Goal: Task Accomplishment & Management: Manage account settings

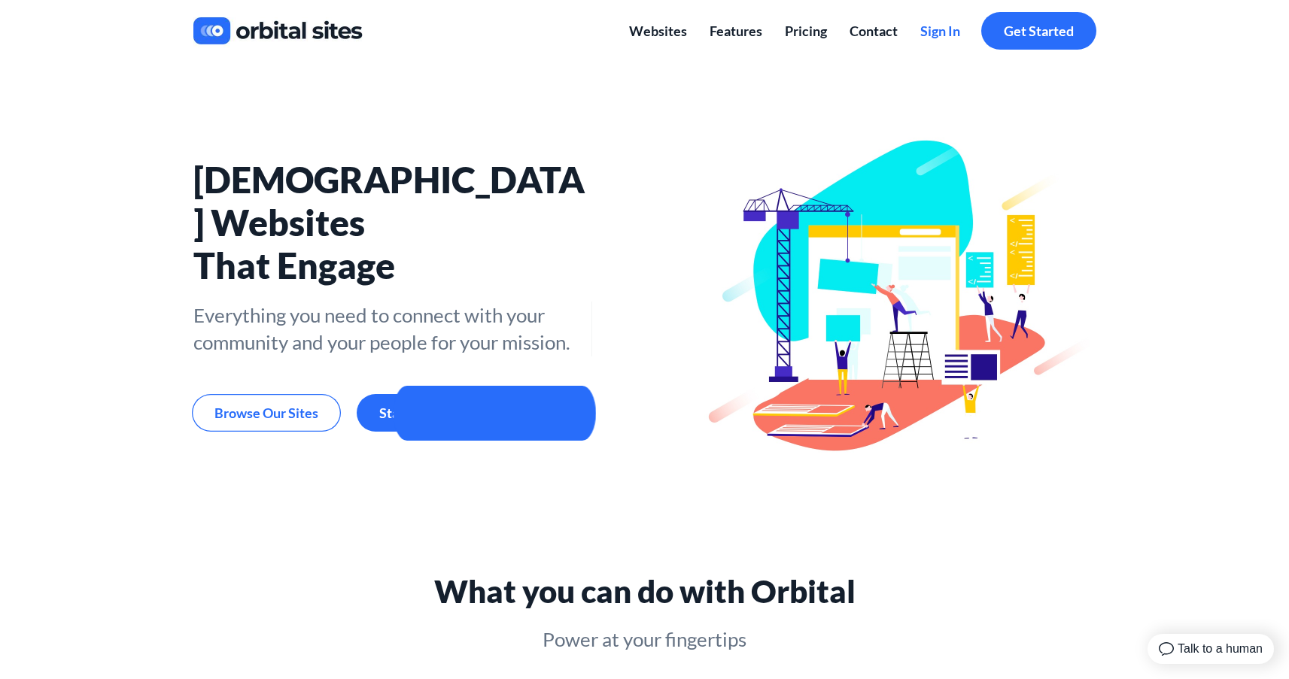
click at [943, 31] on span "Sign In" at bounding box center [940, 31] width 40 height 17
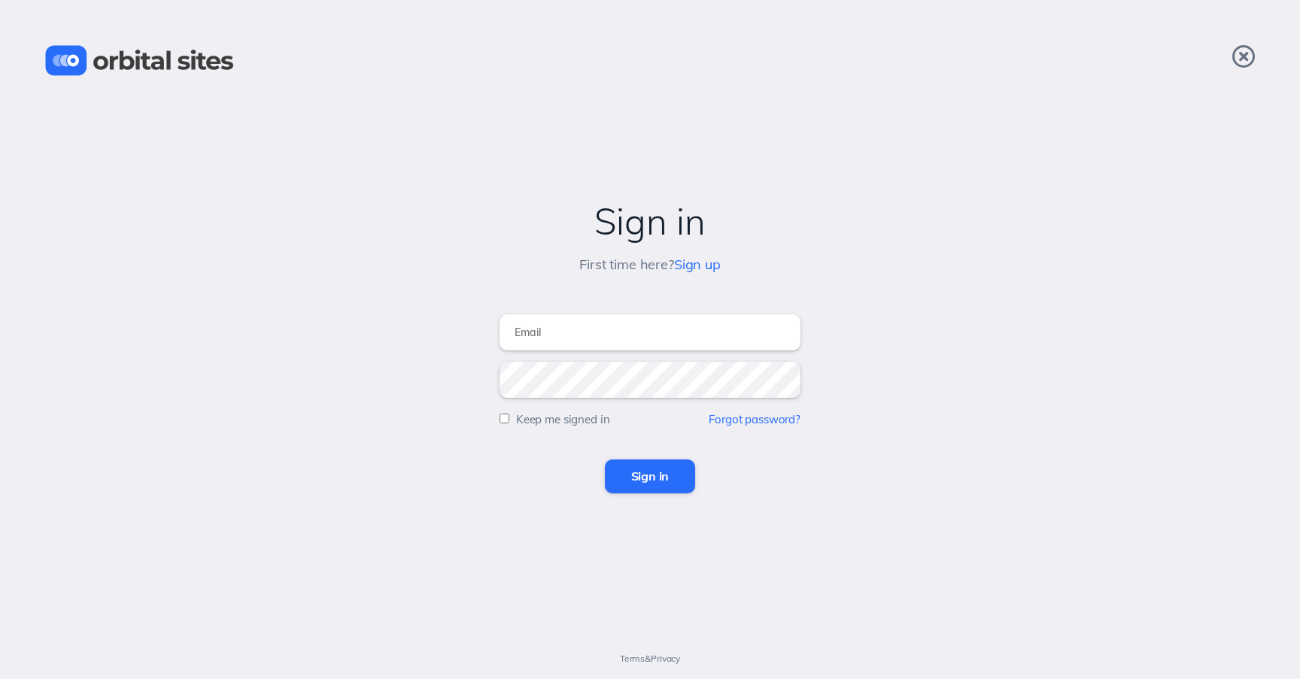
type input "[EMAIL_ADDRESS][DOMAIN_NAME]"
click at [652, 487] on input "Sign in" at bounding box center [650, 476] width 91 height 33
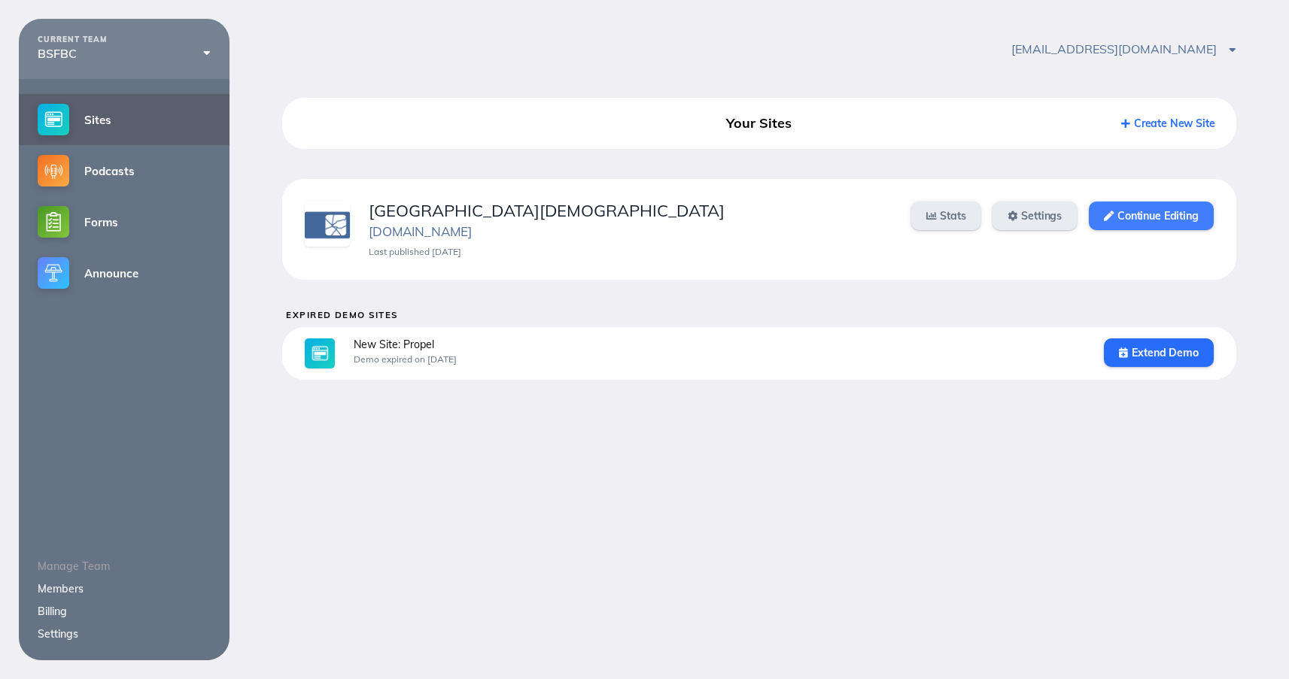
click at [1156, 226] on link "Continue Editing" at bounding box center [1151, 216] width 124 height 29
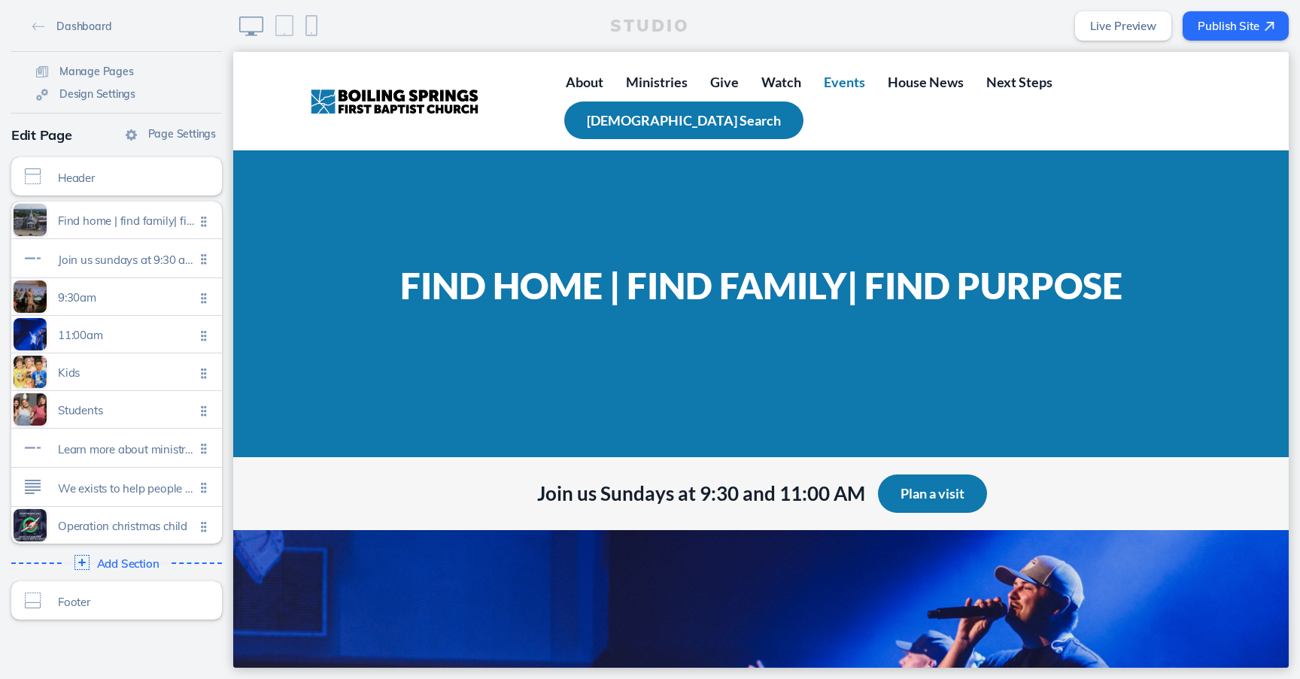
click at [866, 81] on link "Events" at bounding box center [845, 82] width 64 height 38
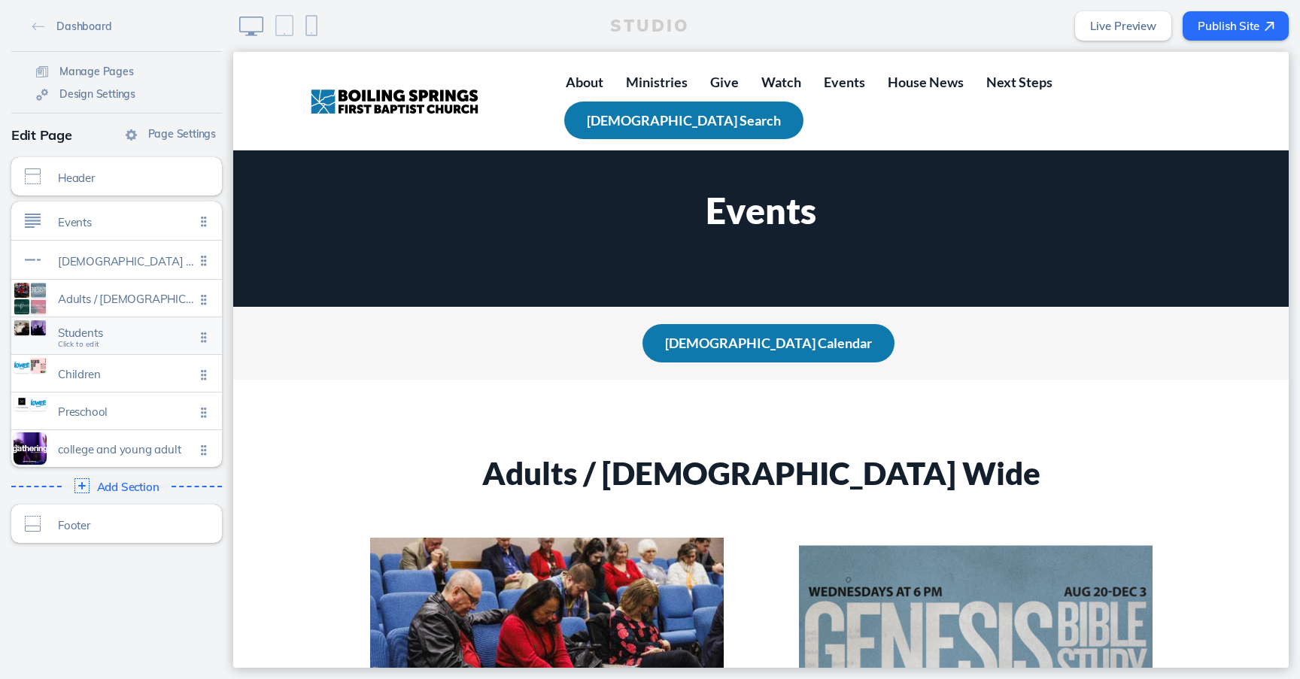
click at [107, 334] on span "Students" at bounding box center [126, 333] width 137 height 13
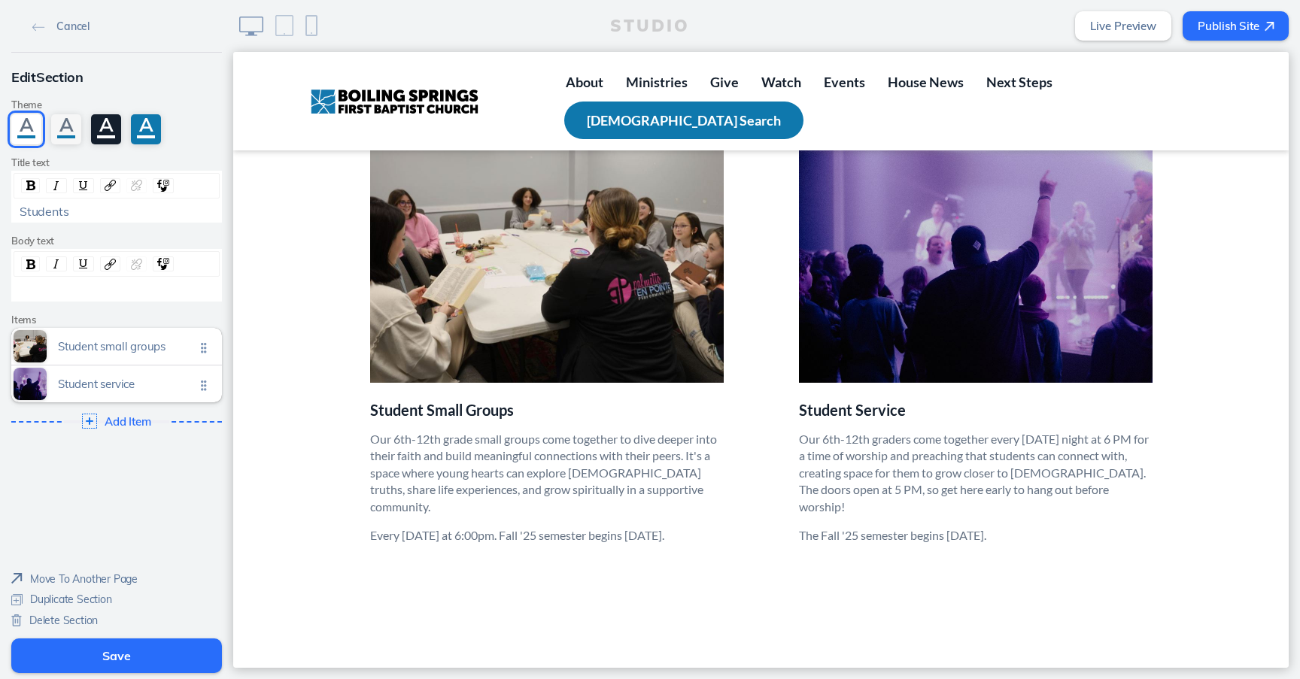
scroll to position [2102, 0]
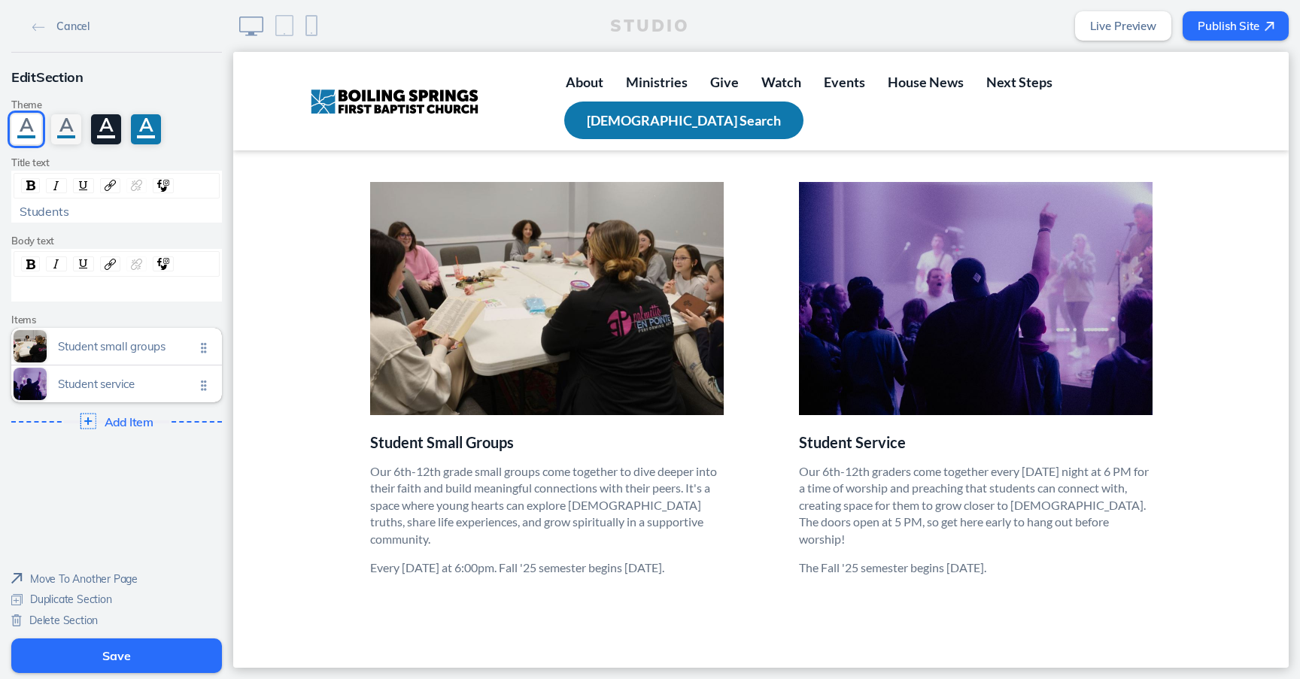
click at [125, 418] on span "Add Item" at bounding box center [129, 422] width 48 height 14
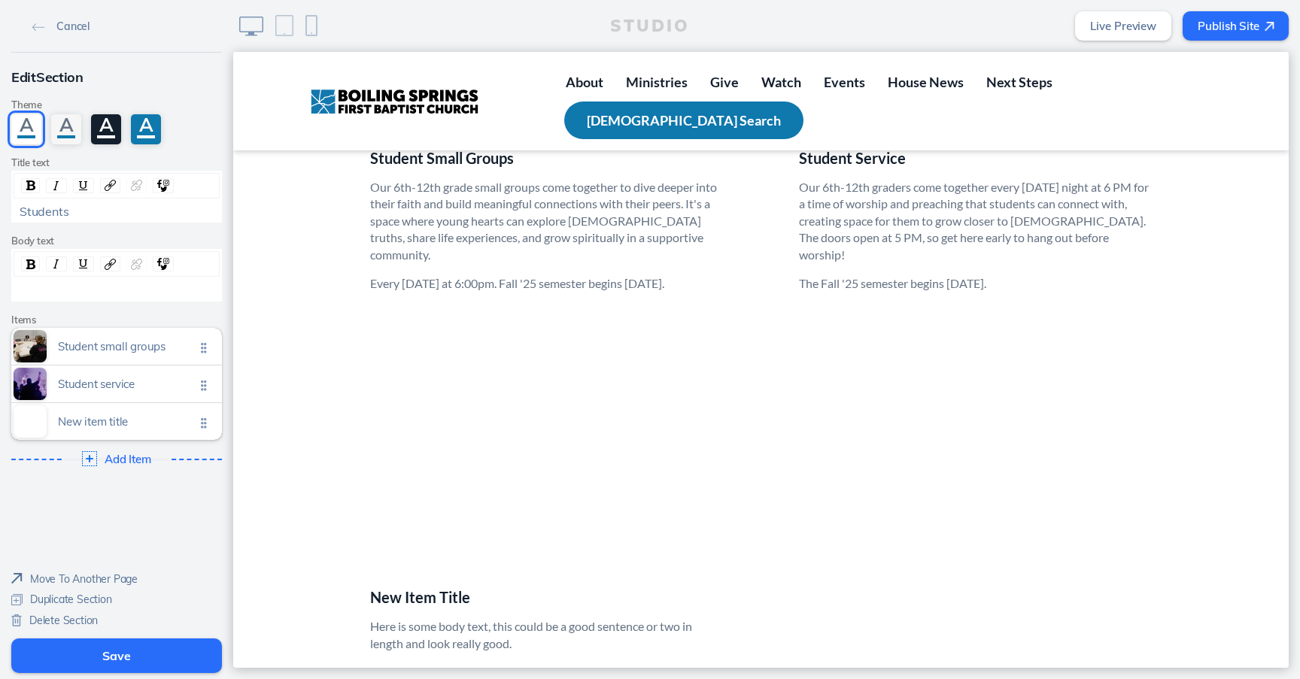
scroll to position [2388, 0]
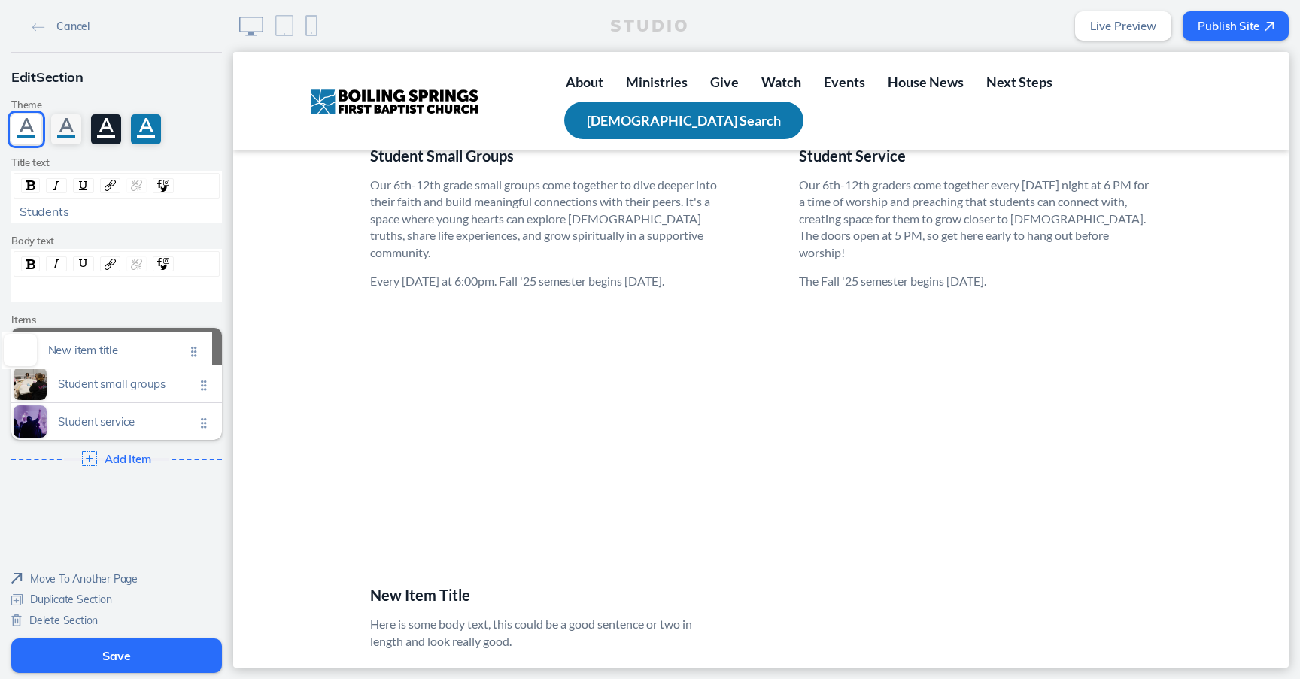
drag, startPoint x: 199, startPoint y: 426, endPoint x: 195, endPoint y: 354, distance: 71.6
click at [195, 354] on ul "Student small groups Click to edit Student service Click to edit New item title…" at bounding box center [116, 384] width 211 height 112
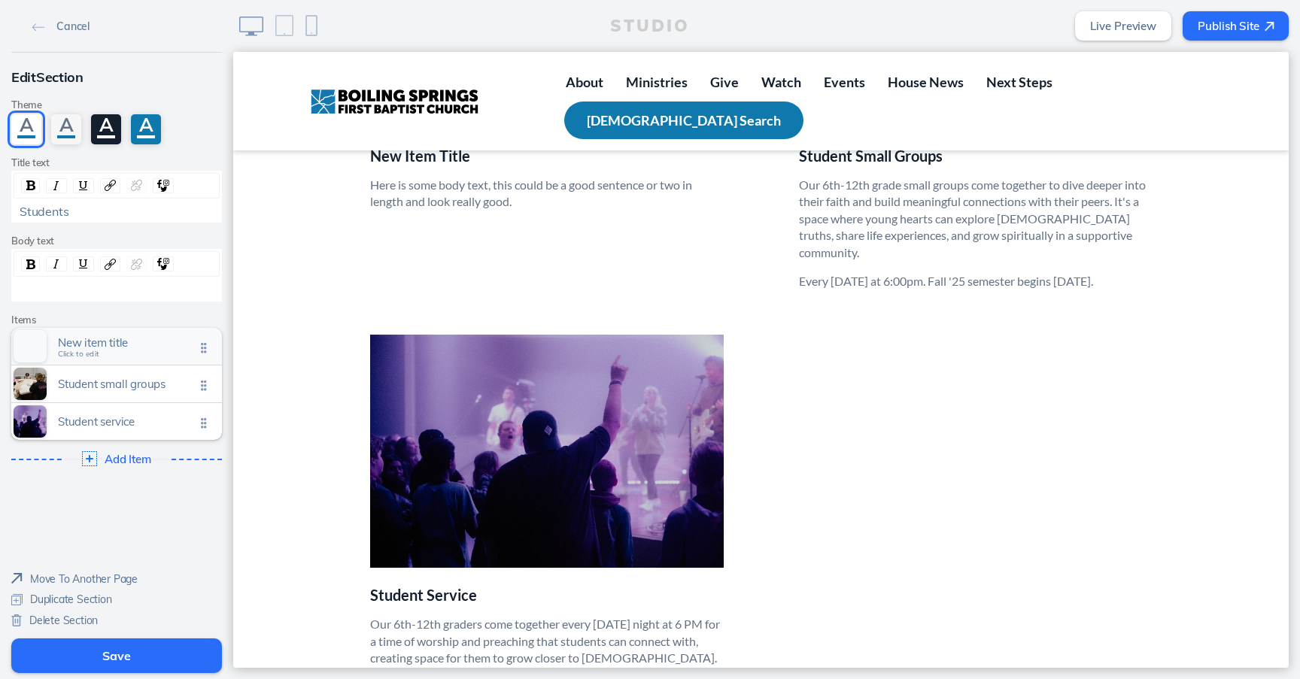
click at [82, 340] on span "New item title" at bounding box center [126, 342] width 137 height 13
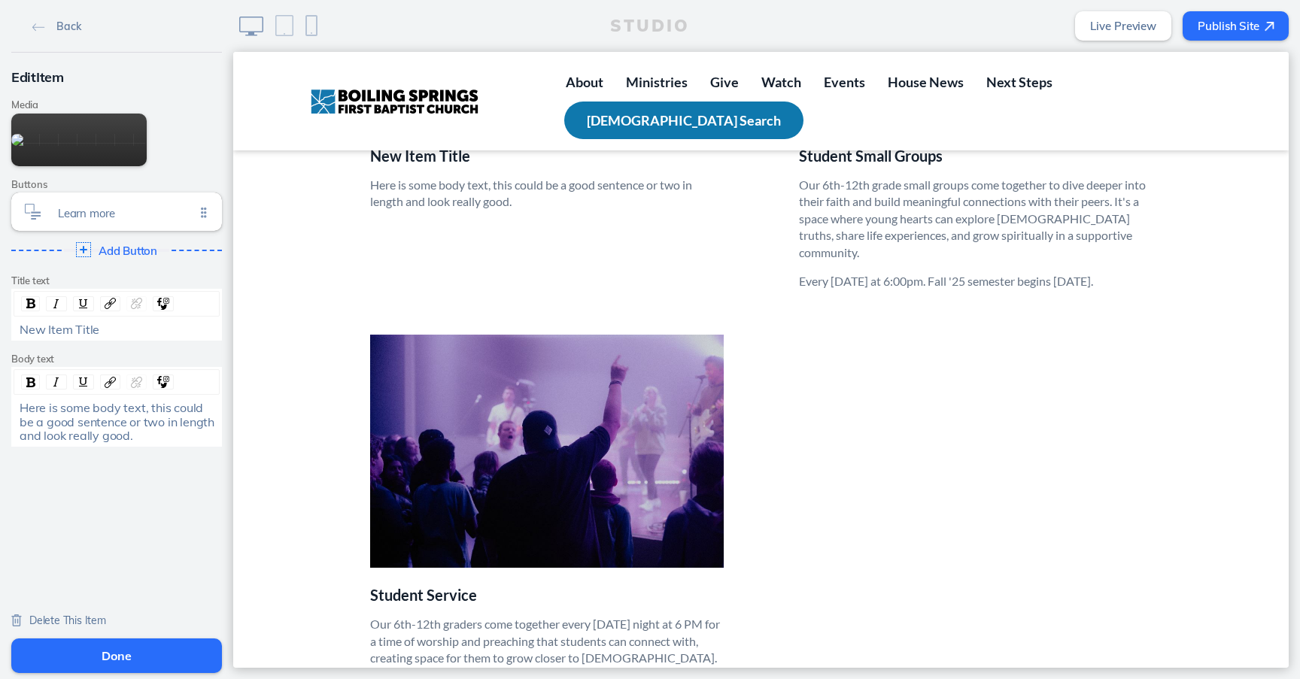
click at [71, 335] on span "New Item Title" at bounding box center [60, 329] width 80 height 15
click at [66, 139] on button "Edit Media" at bounding box center [78, 140] width 135 height 53
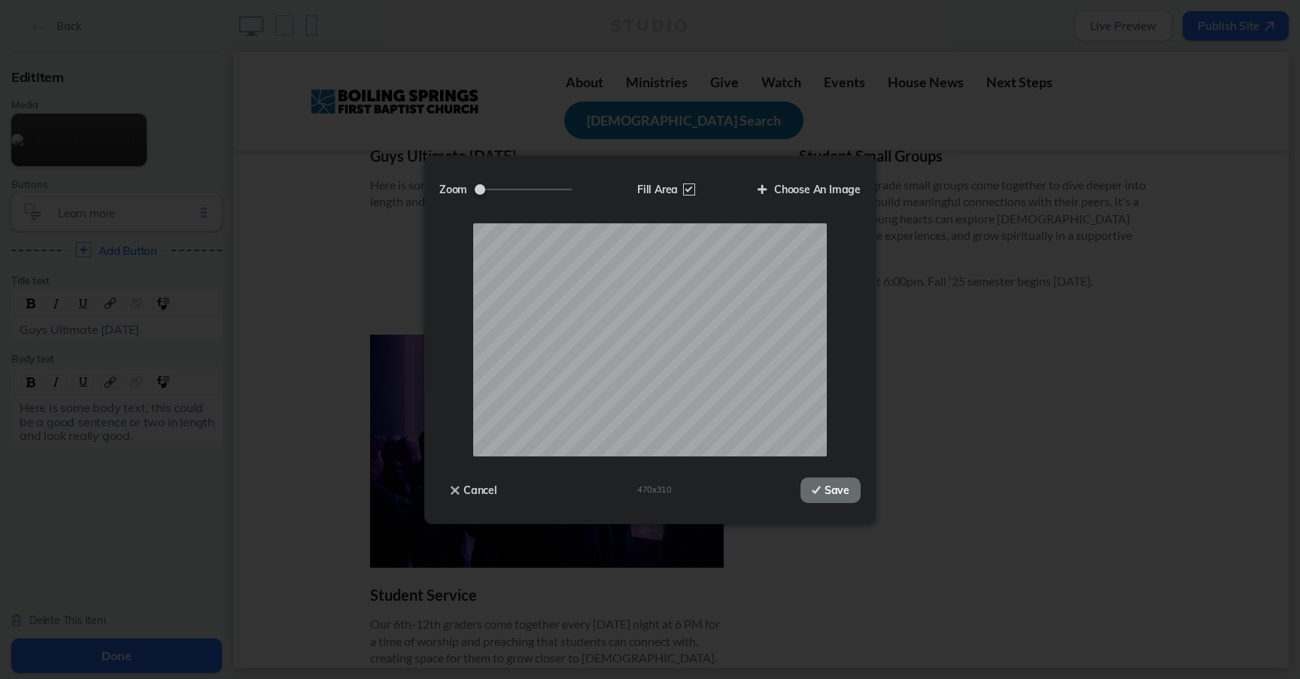
drag, startPoint x: 826, startPoint y: 496, endPoint x: 567, endPoint y: 433, distance: 267.0
click at [826, 496] on button "Save" at bounding box center [831, 491] width 60 height 26
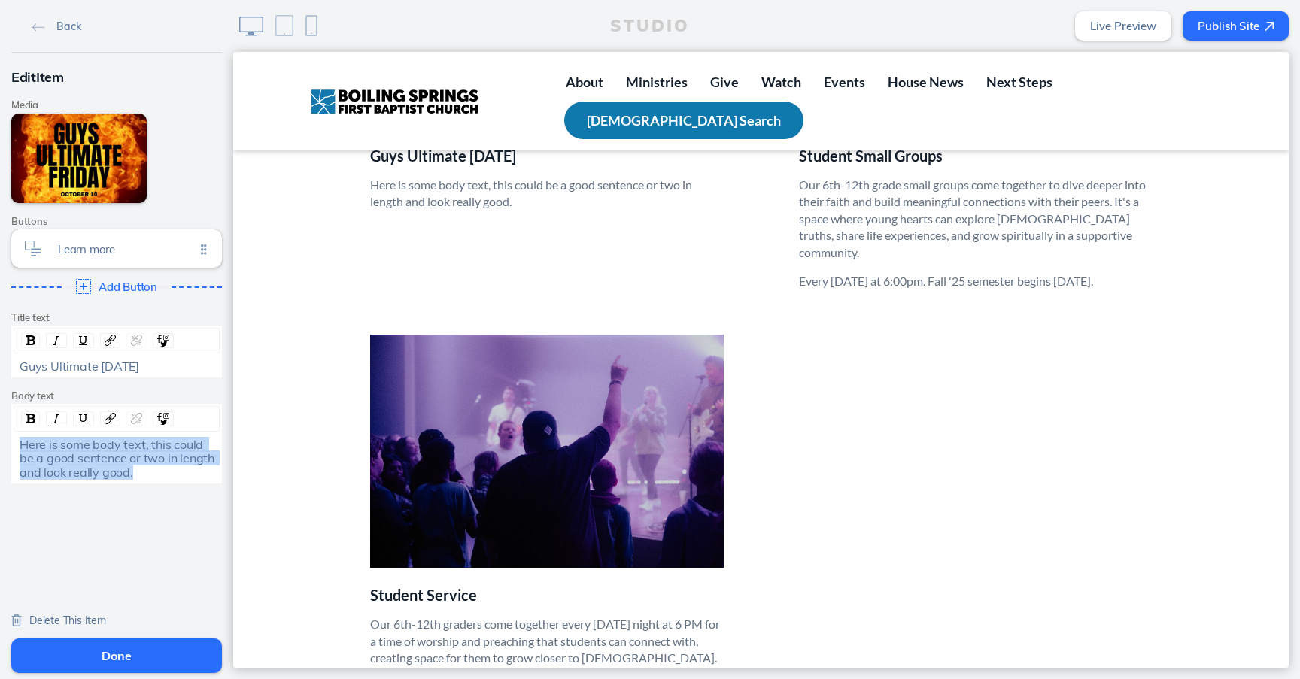
drag, startPoint x: 157, startPoint y: 476, endPoint x: -96, endPoint y: 406, distance: 262.5
click at [0, 406] on html "Back Edit Item Media Edit Media Add Link Buttons Learn more Click to edit Add B…" at bounding box center [650, 339] width 1300 height 679
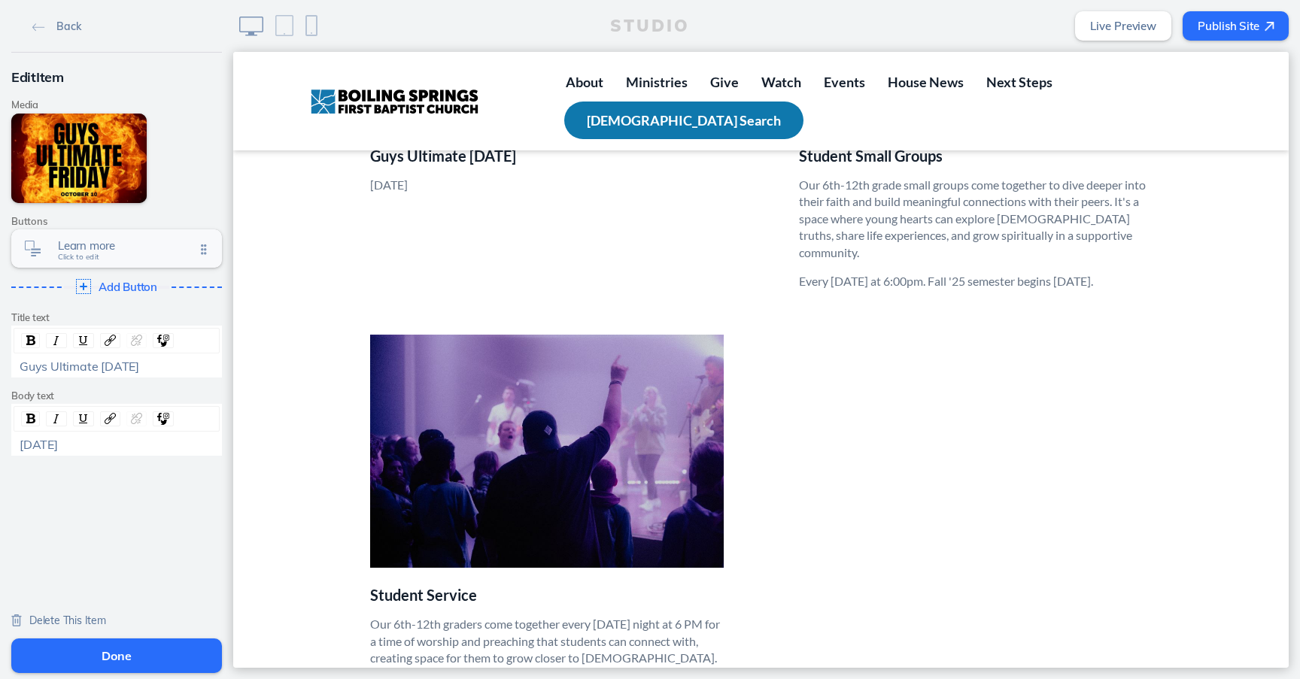
click at [88, 256] on span "Click to edit" at bounding box center [78, 257] width 41 height 9
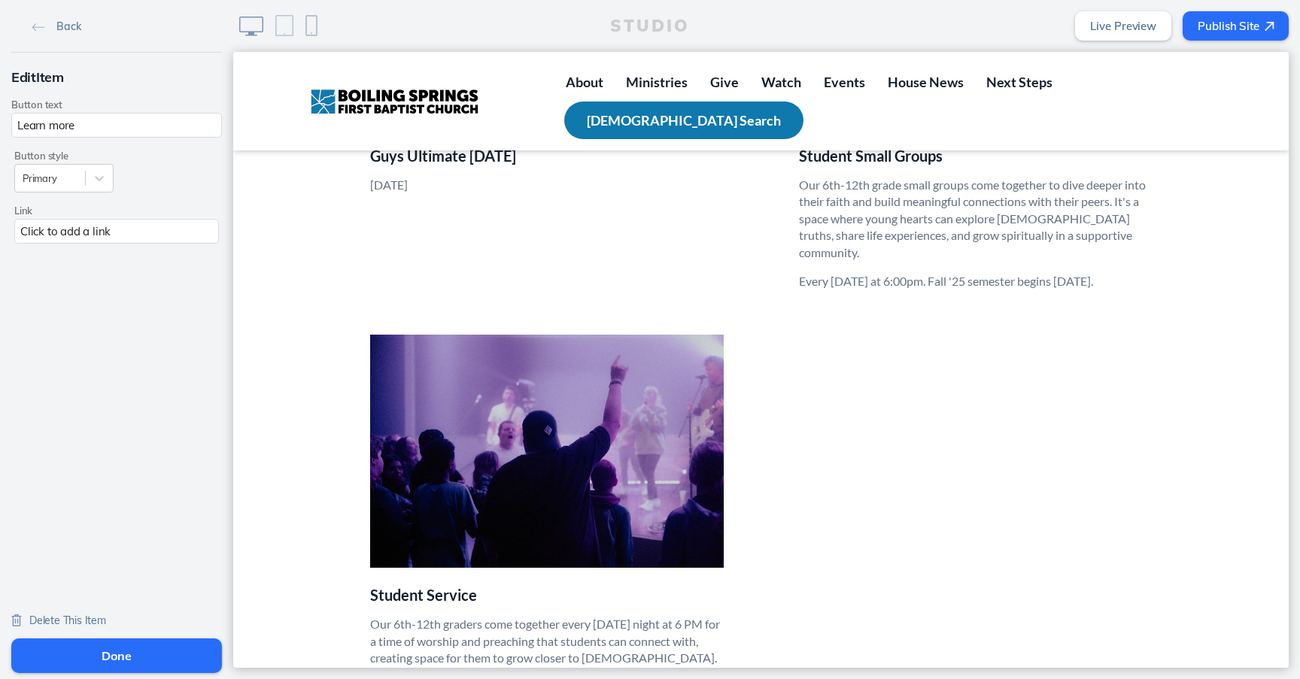
click at [62, 224] on div "Click to add a link" at bounding box center [116, 231] width 205 height 25
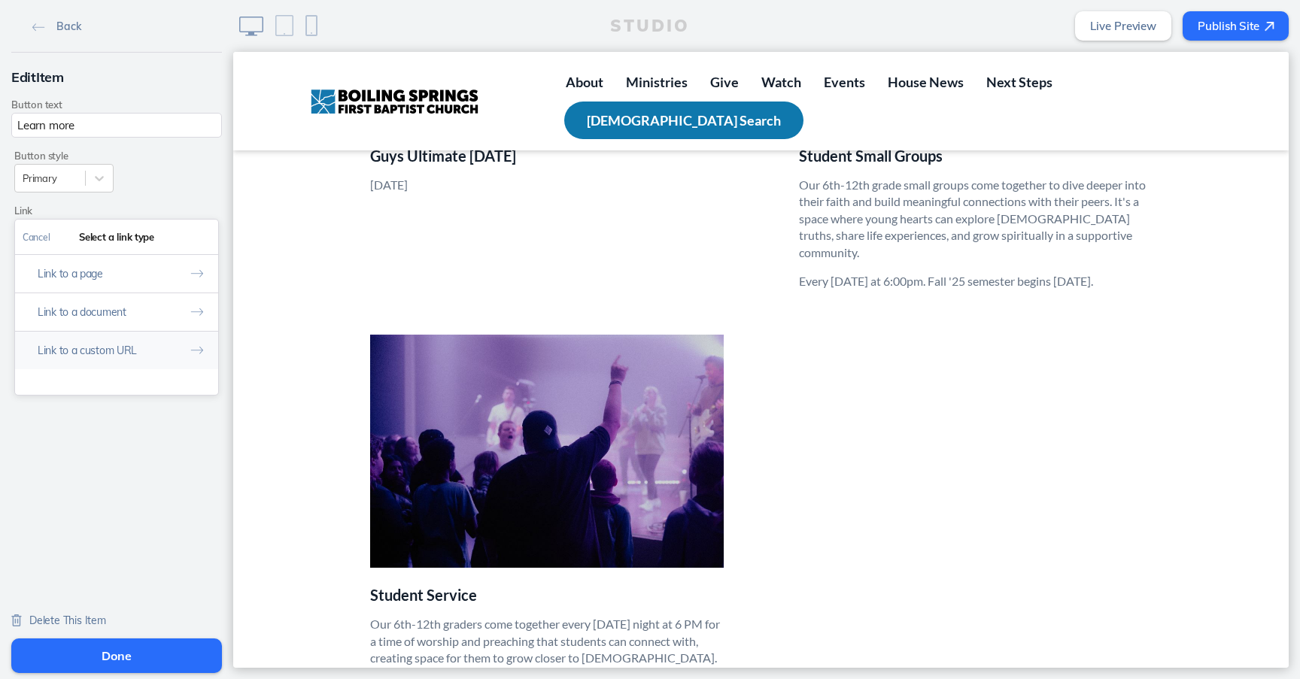
click at [110, 354] on button "Link to a custom URL" at bounding box center [116, 350] width 203 height 38
click at [112, 304] on input "text" at bounding box center [117, 300] width 188 height 25
paste input "https://bsfbc.ticketspice.com/guys-ultimate-friday-"
type input "https://bsfbc.ticketspice.com/guys-ultimate-friday-"
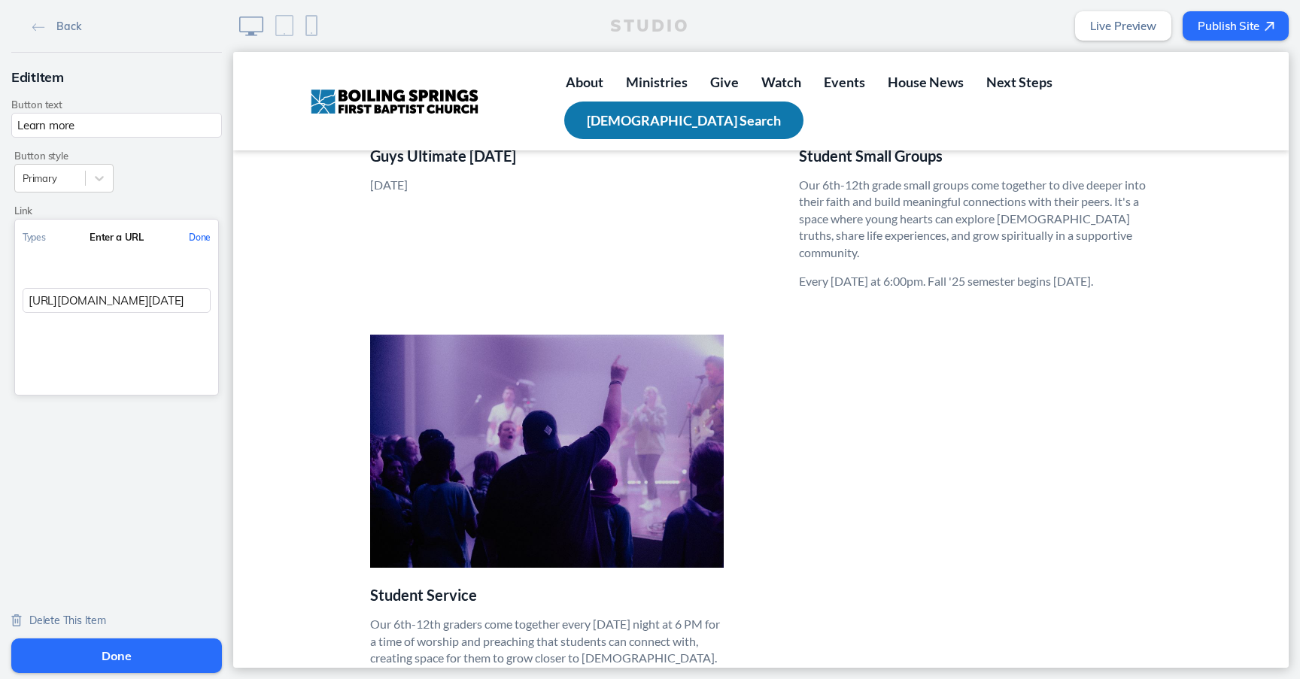
click at [196, 234] on button "Done" at bounding box center [199, 237] width 37 height 34
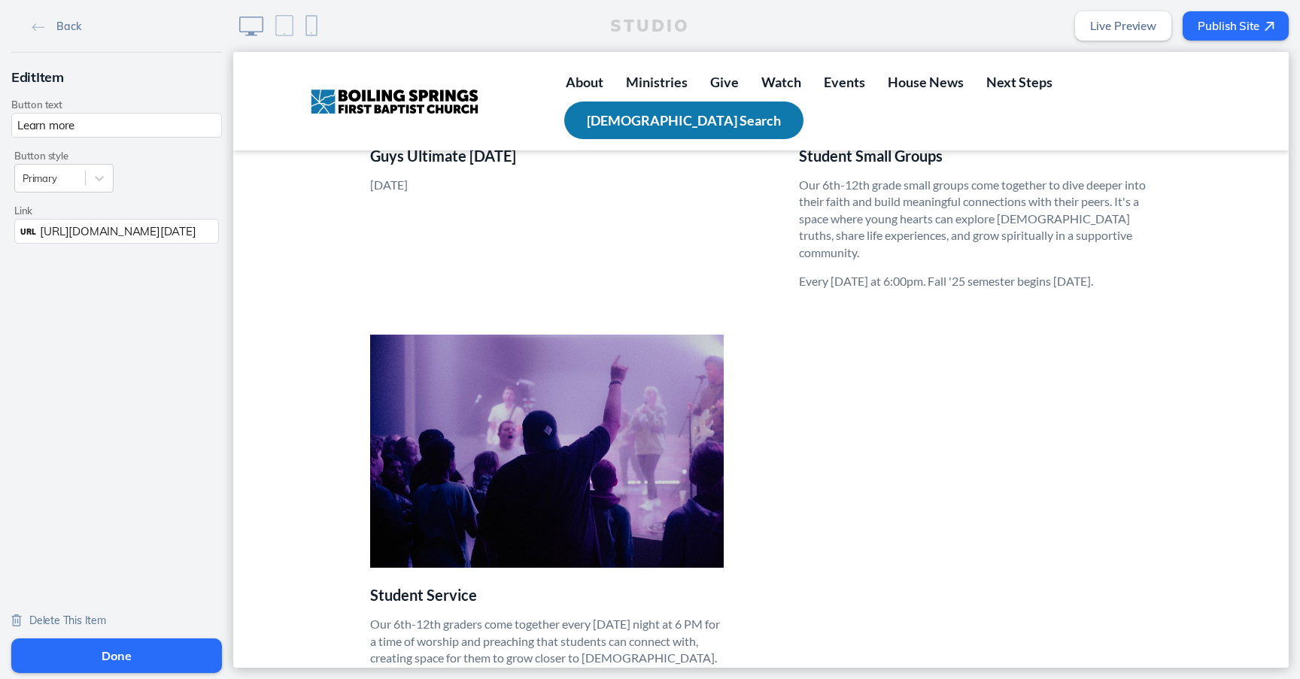
click at [122, 656] on button "Done" at bounding box center [116, 656] width 211 height 35
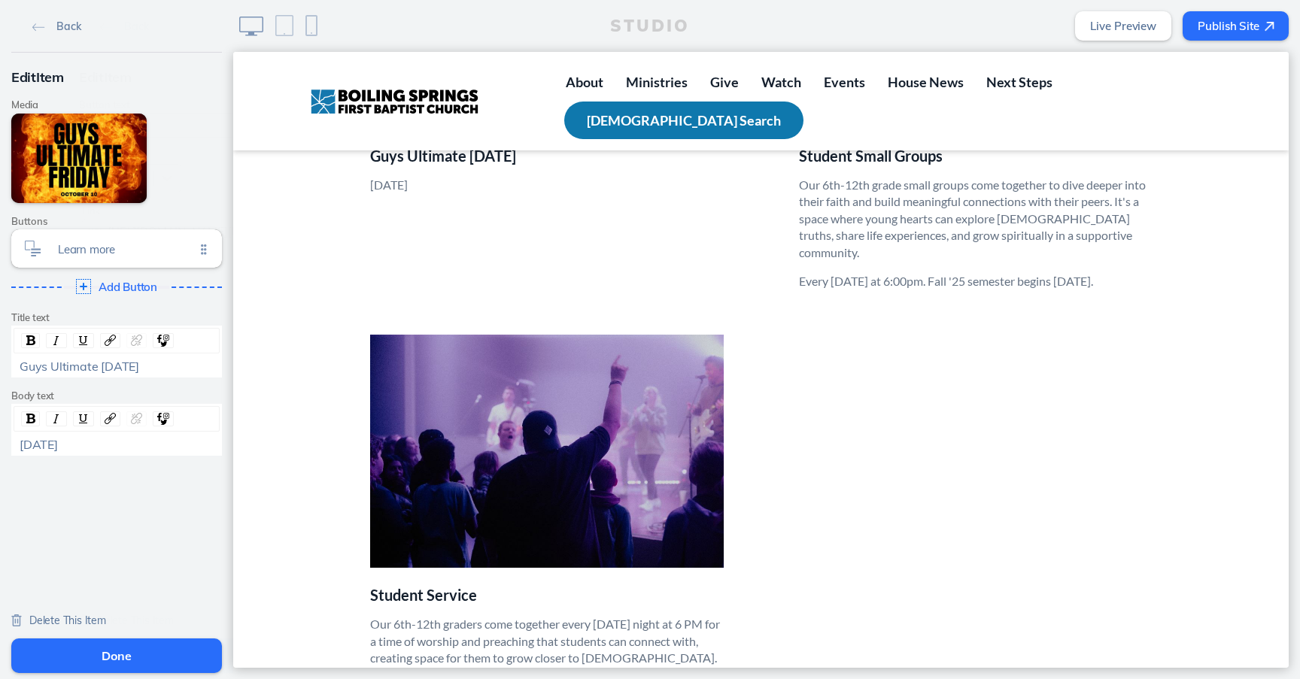
click at [121, 662] on button "Done" at bounding box center [116, 656] width 211 height 35
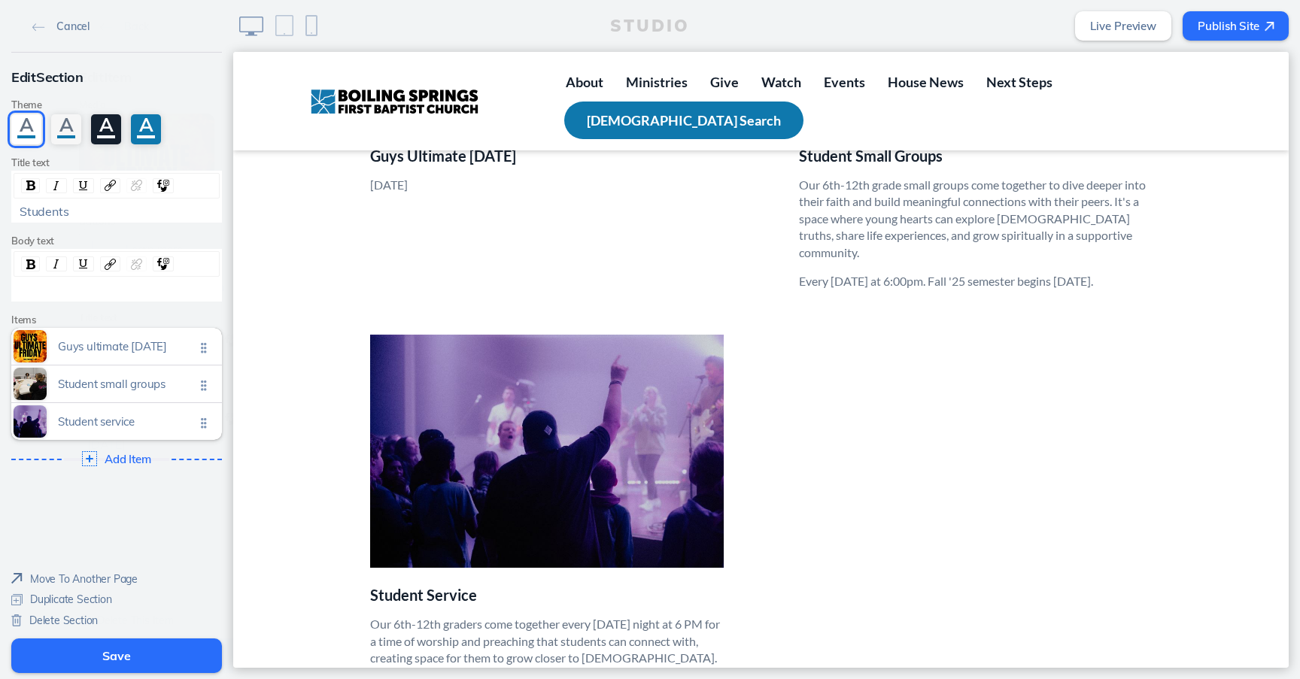
click at [121, 662] on button "Save" at bounding box center [116, 656] width 211 height 35
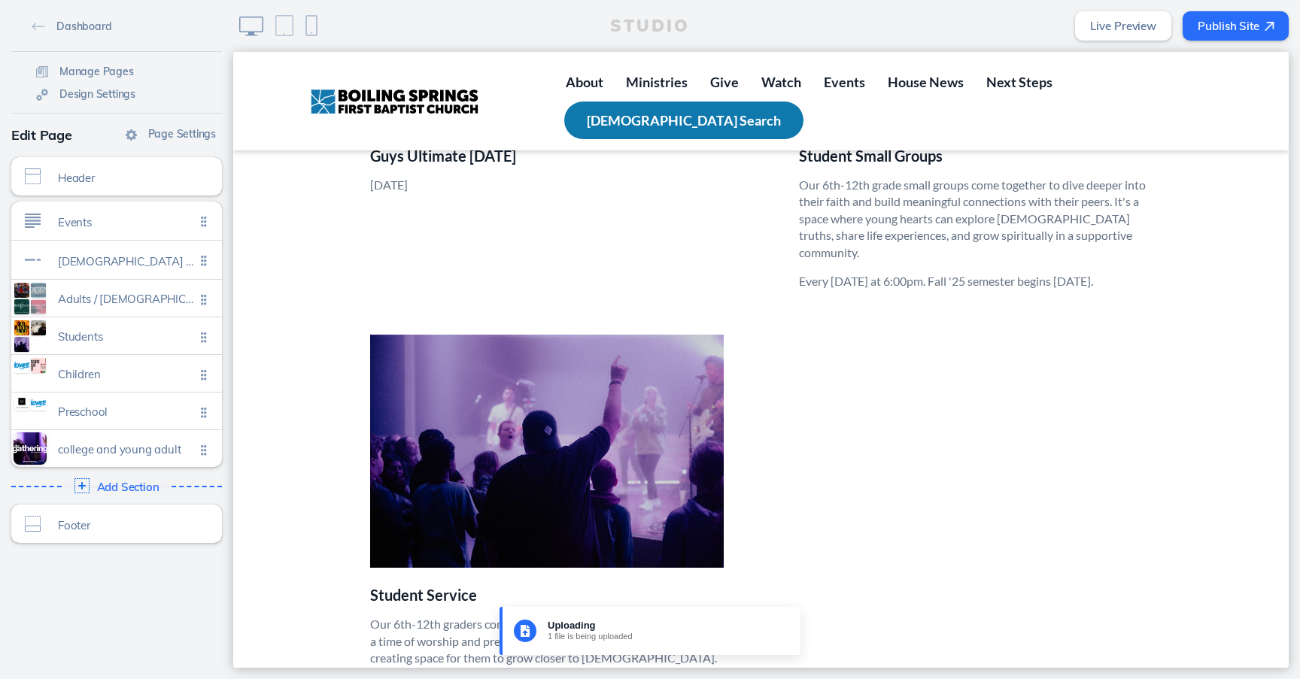
scroll to position [2079, 0]
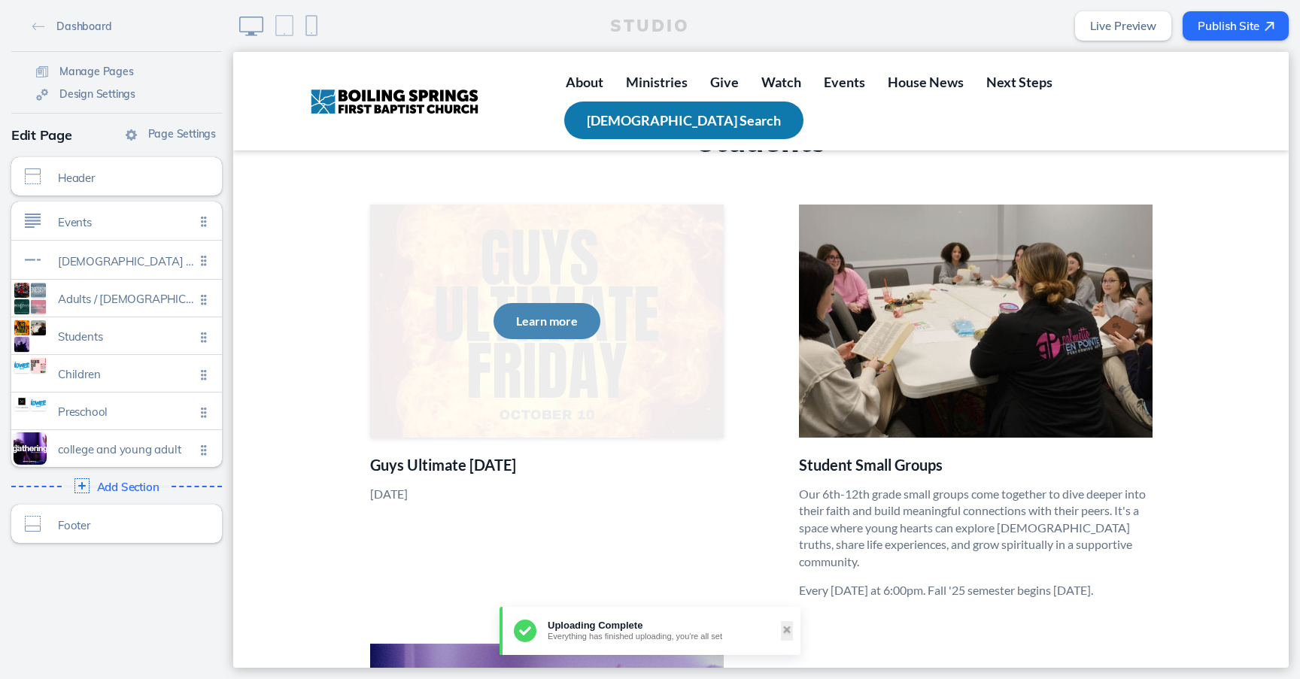
click at [540, 315] on button "Learn more" at bounding box center [547, 321] width 107 height 36
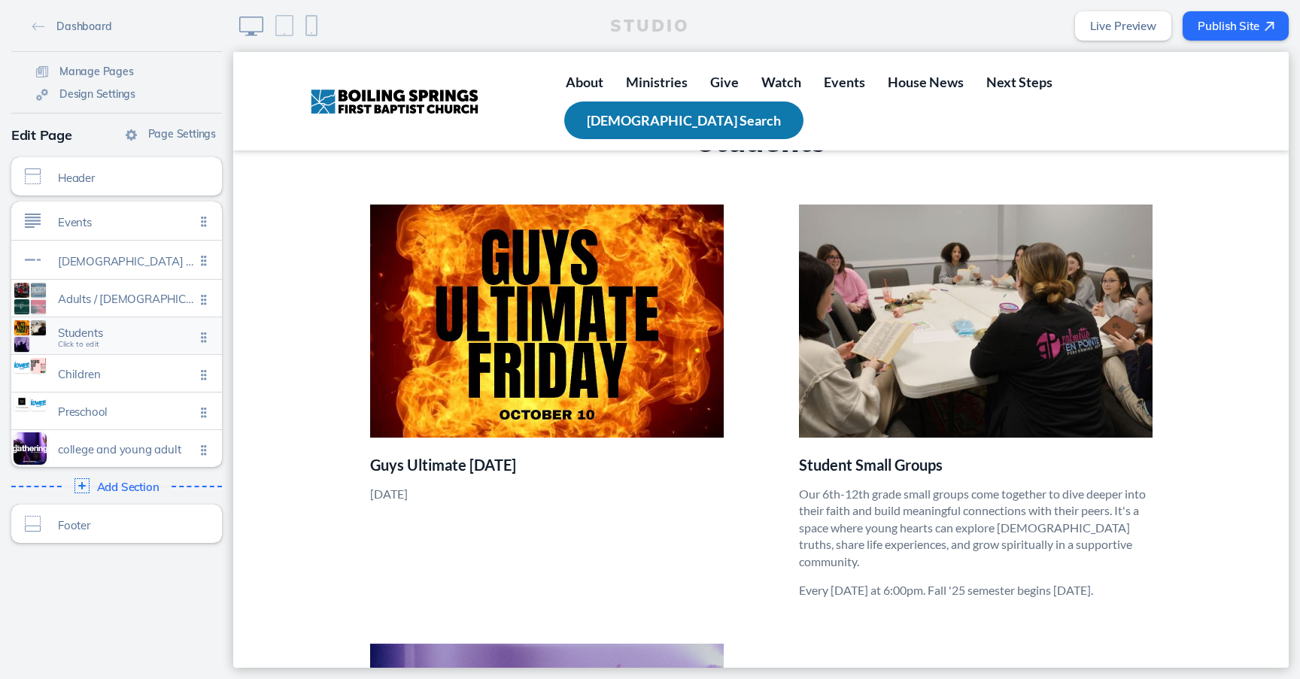
click at [97, 331] on span "Students" at bounding box center [126, 333] width 137 height 13
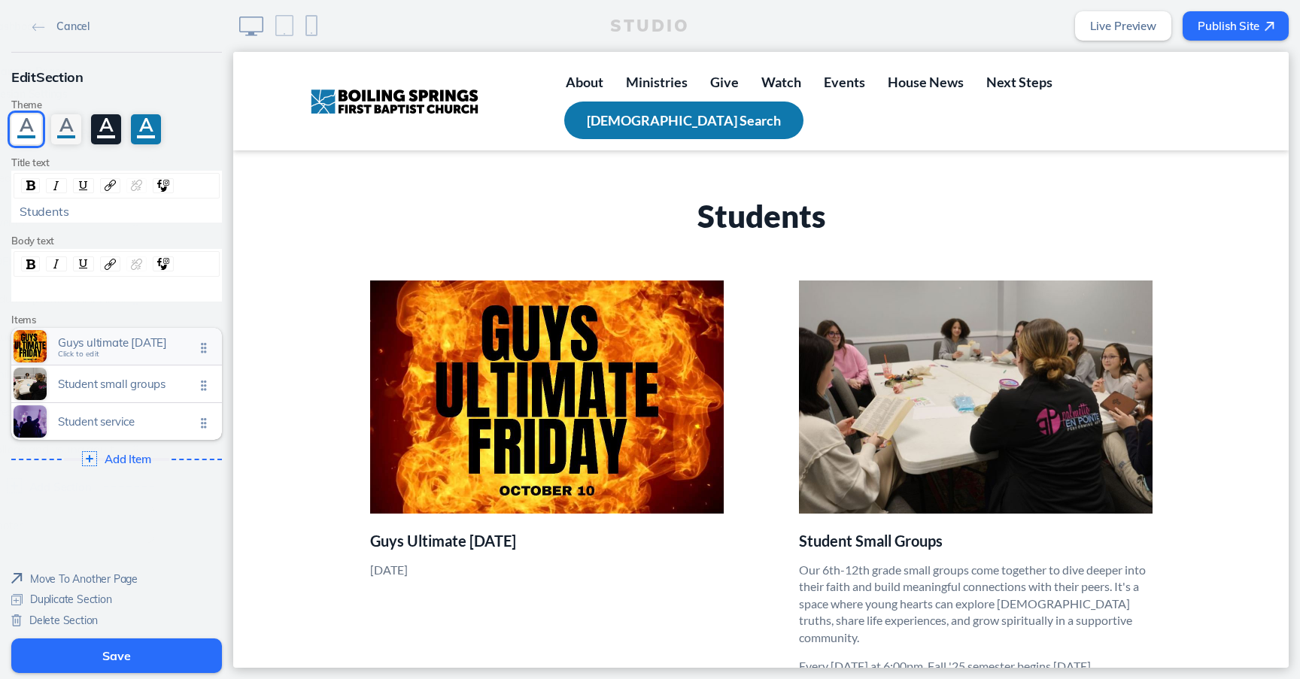
scroll to position [1995, 0]
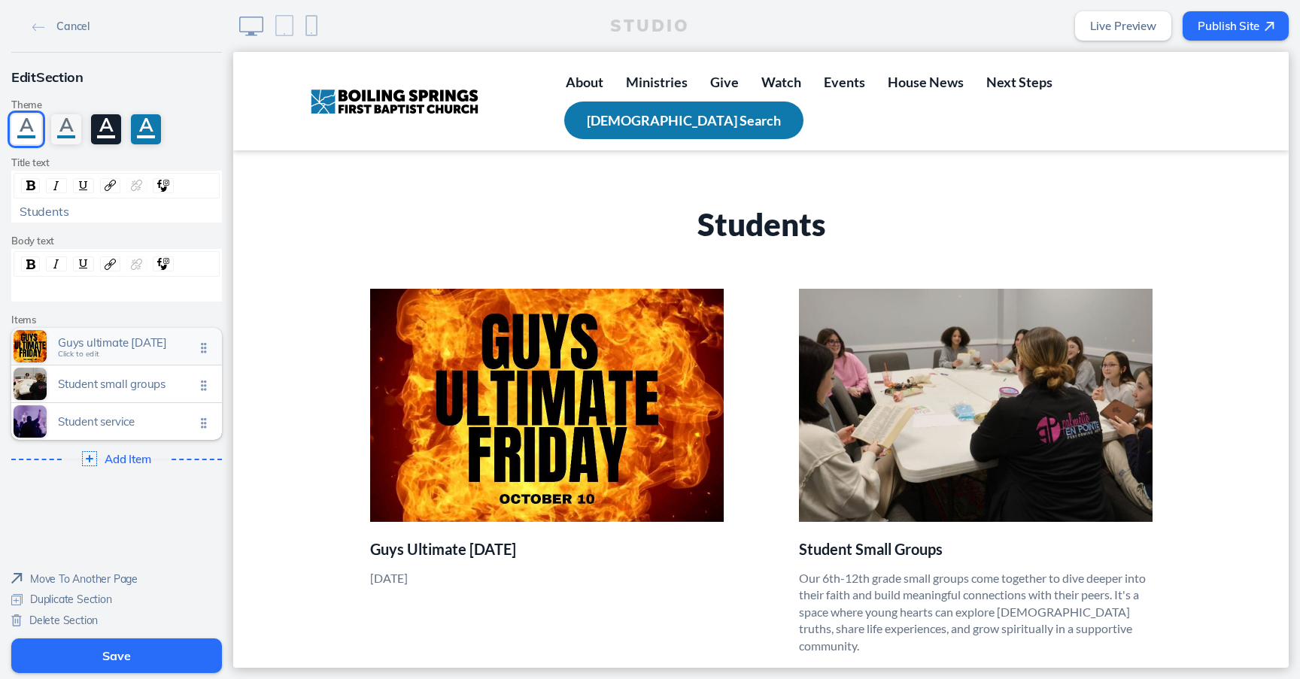
click at [69, 345] on span "Guys ultimate friday" at bounding box center [126, 342] width 137 height 13
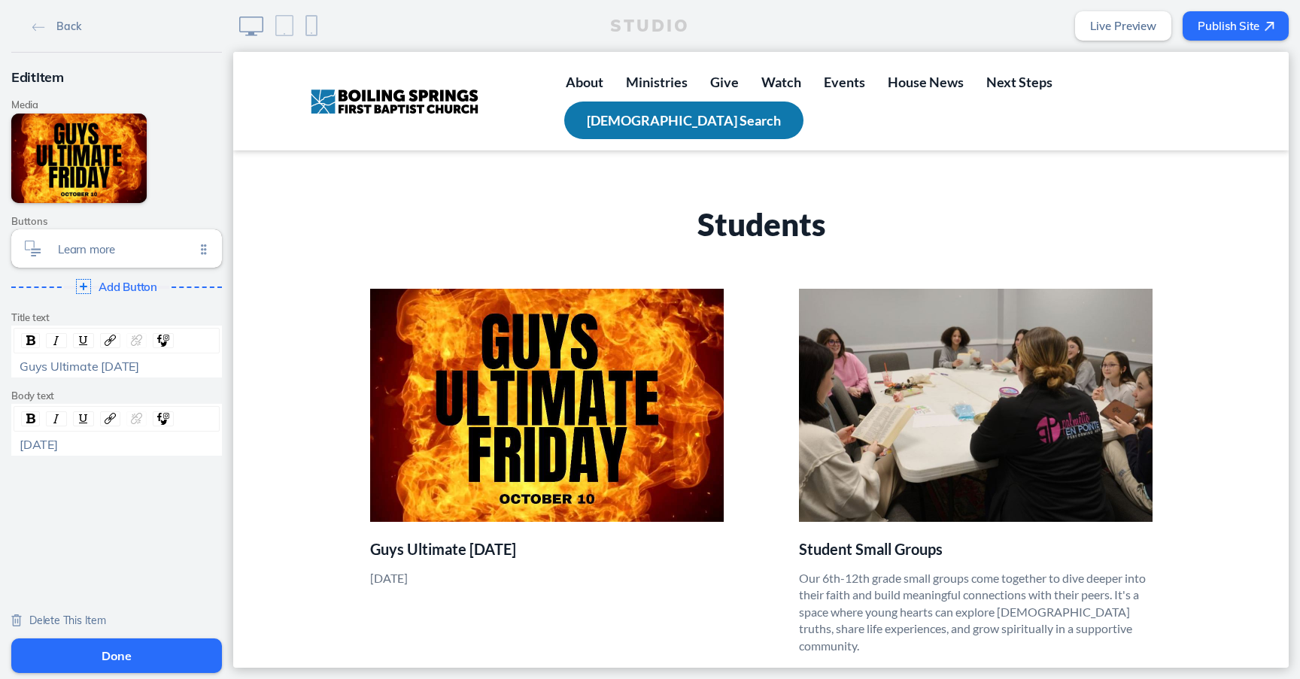
click at [91, 451] on div "October 10" at bounding box center [117, 445] width 206 height 18
click at [90, 450] on div "October 10" at bounding box center [117, 445] width 195 height 14
click at [90, 447] on div "October 10" at bounding box center [117, 445] width 195 height 14
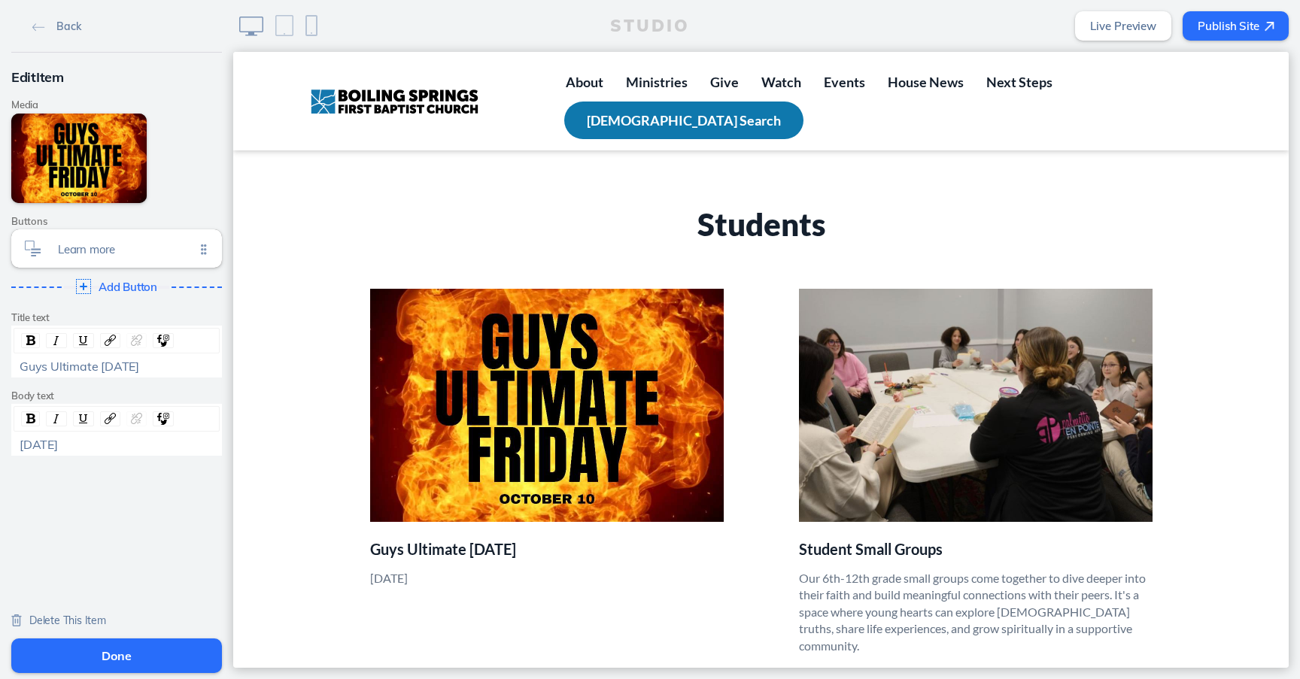
click at [90, 445] on div "October 10" at bounding box center [117, 445] width 195 height 14
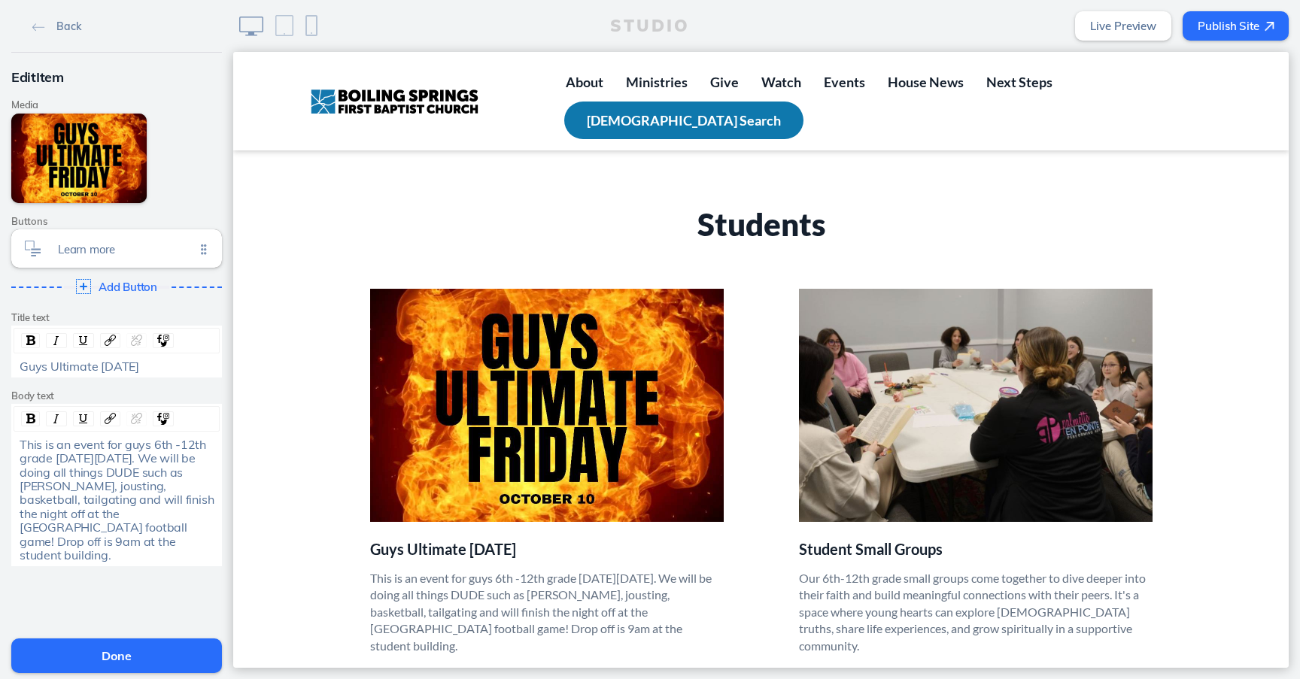
click at [124, 664] on button "Done" at bounding box center [116, 656] width 211 height 35
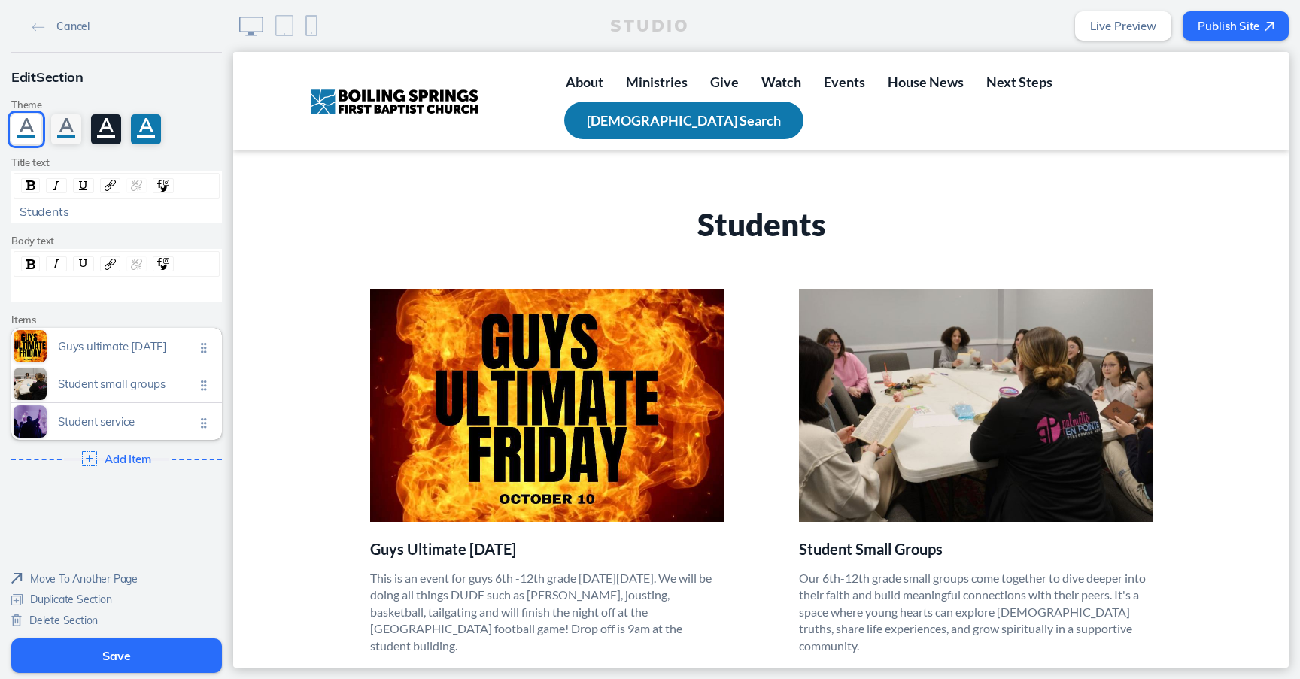
click at [126, 658] on button "Save" at bounding box center [116, 656] width 211 height 35
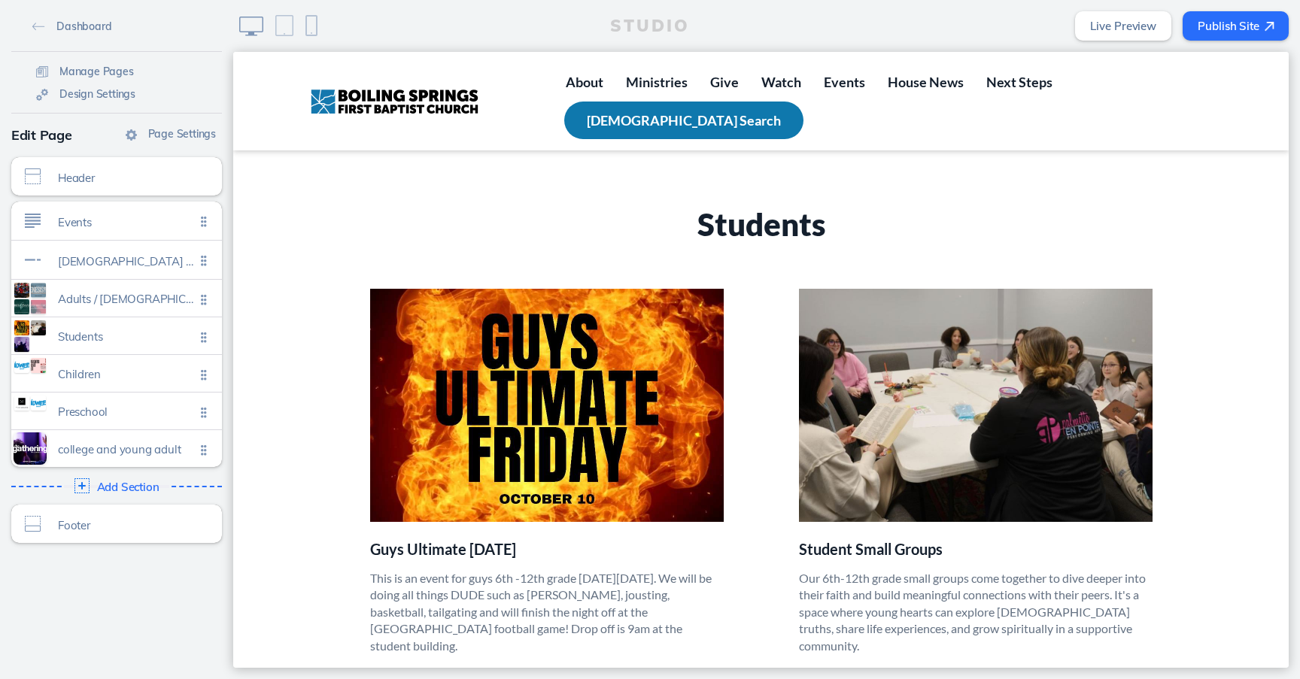
click at [1230, 37] on button "Publish Site" at bounding box center [1236, 25] width 106 height 29
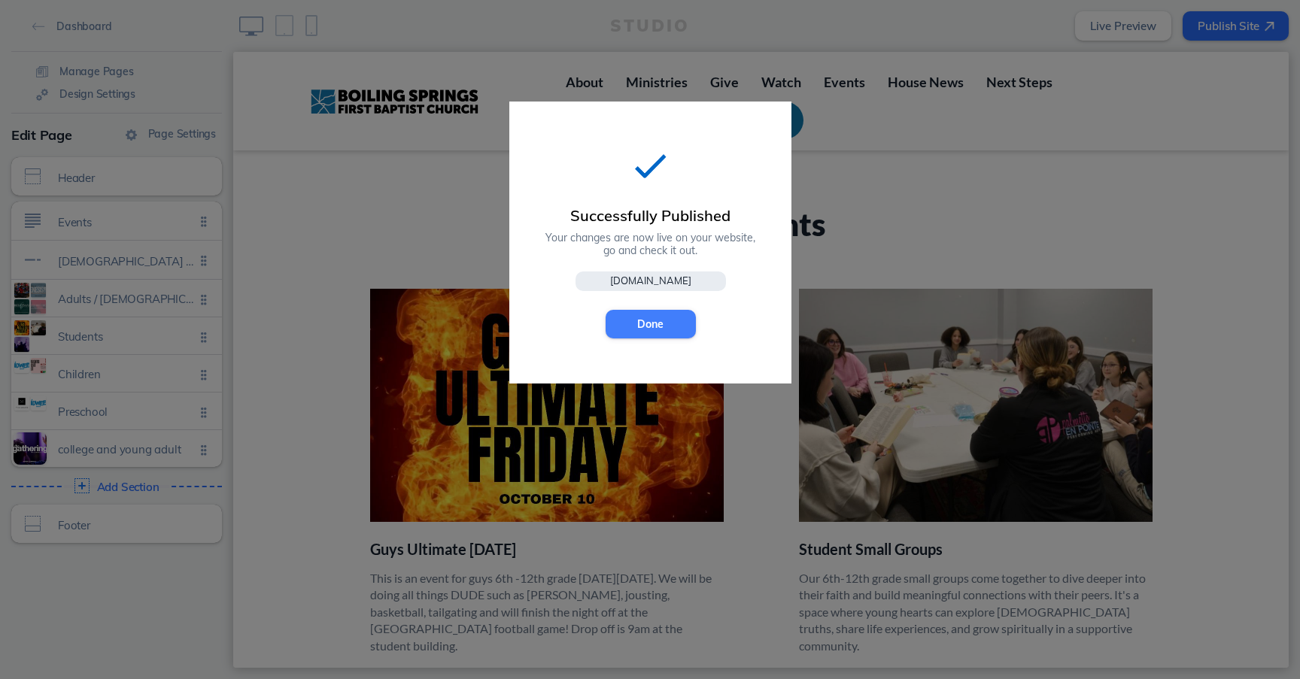
click at [655, 330] on button "Done" at bounding box center [651, 324] width 90 height 29
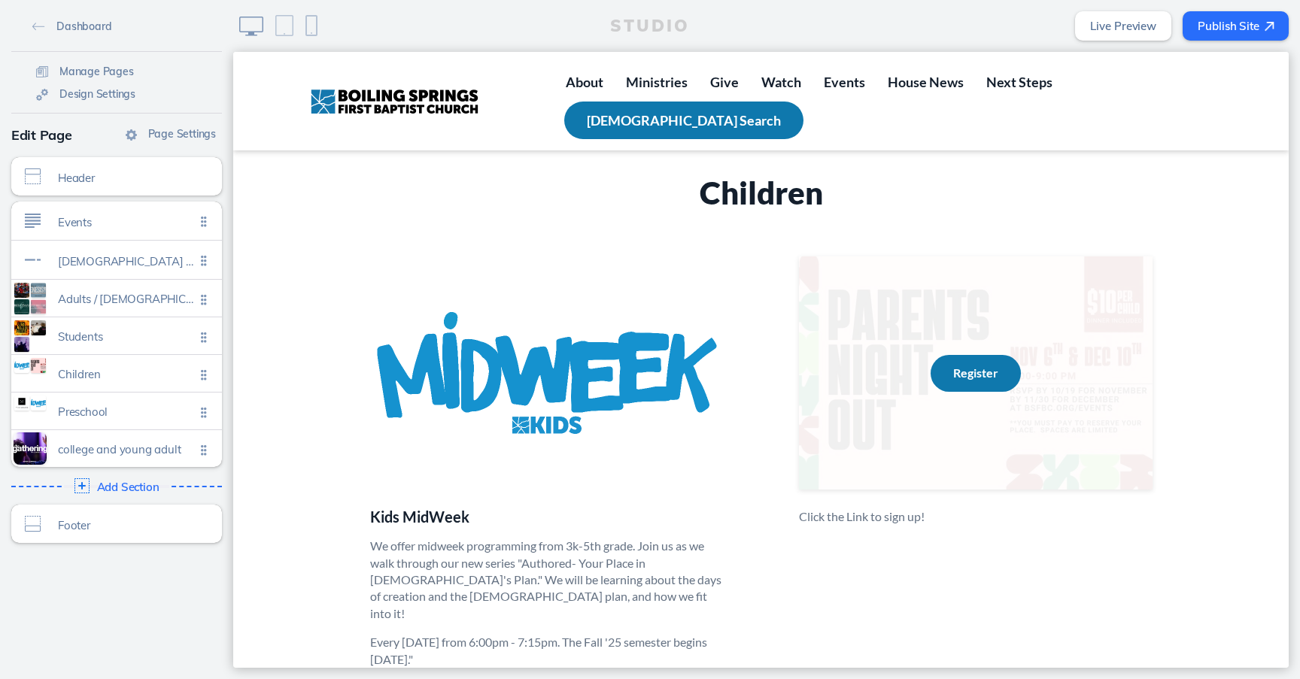
scroll to position [3002, 0]
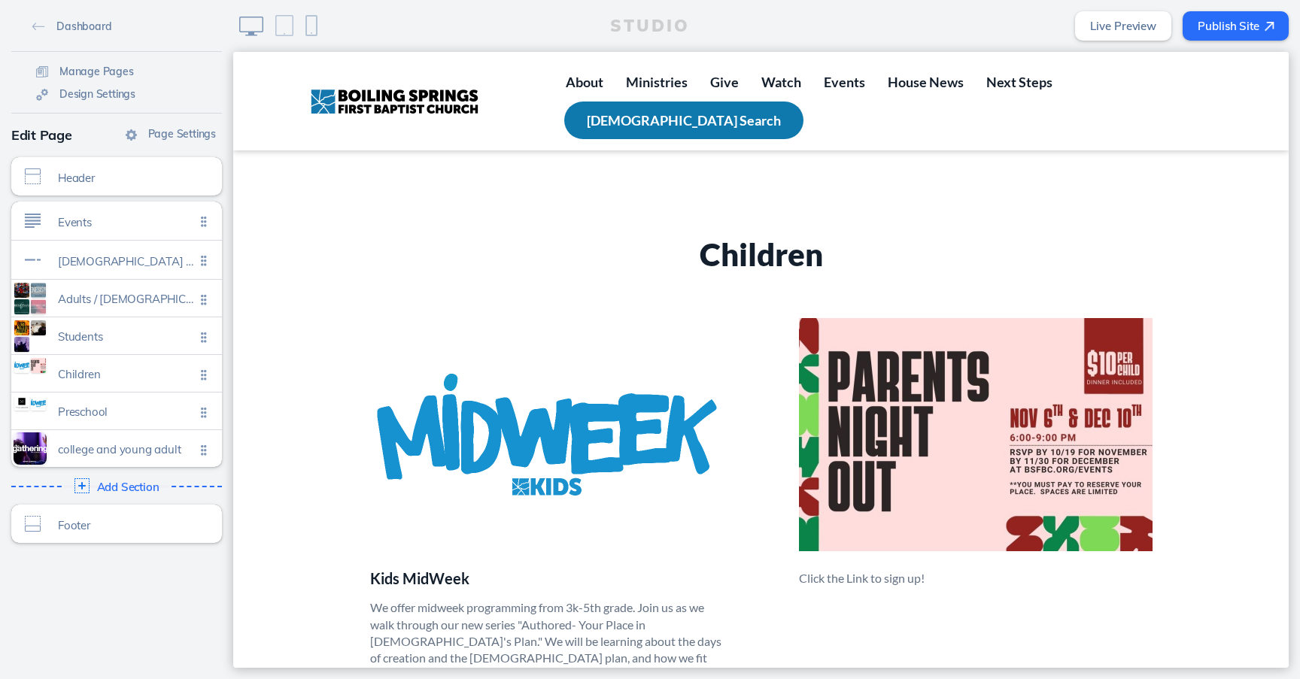
click at [1239, 40] on button "Publish Site" at bounding box center [1236, 25] width 106 height 29
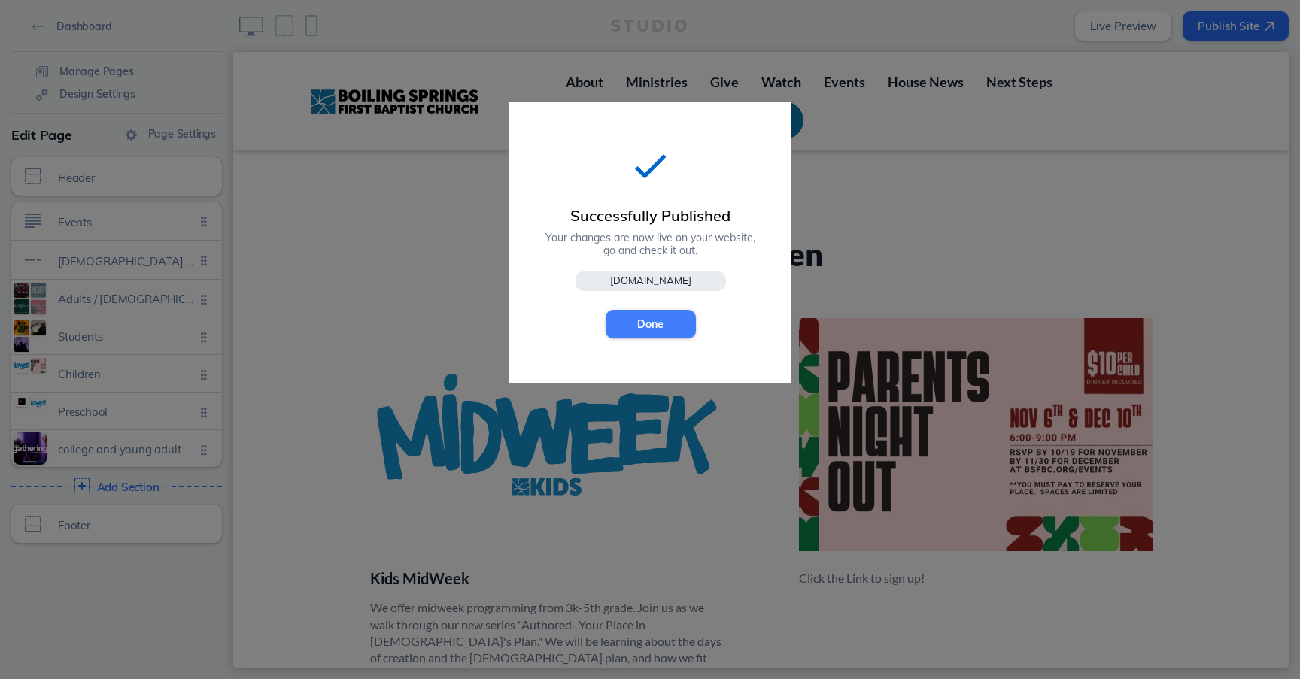
drag, startPoint x: 662, startPoint y: 330, endPoint x: 427, endPoint y: 278, distance: 240.6
click at [662, 330] on button "Done" at bounding box center [651, 324] width 90 height 29
